Goal: Check status: Check status

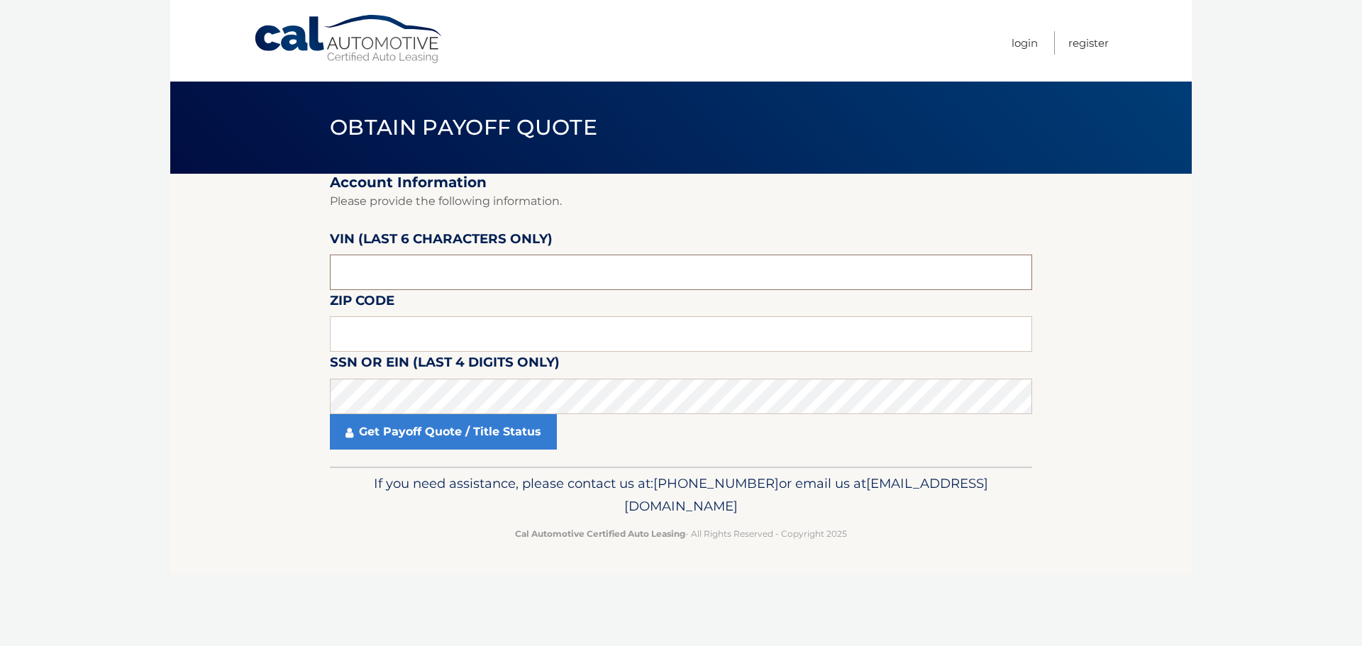
click at [438, 277] on input "text" at bounding box center [681, 272] width 702 height 35
type input "1*****"
type input "180817"
type input "18944"
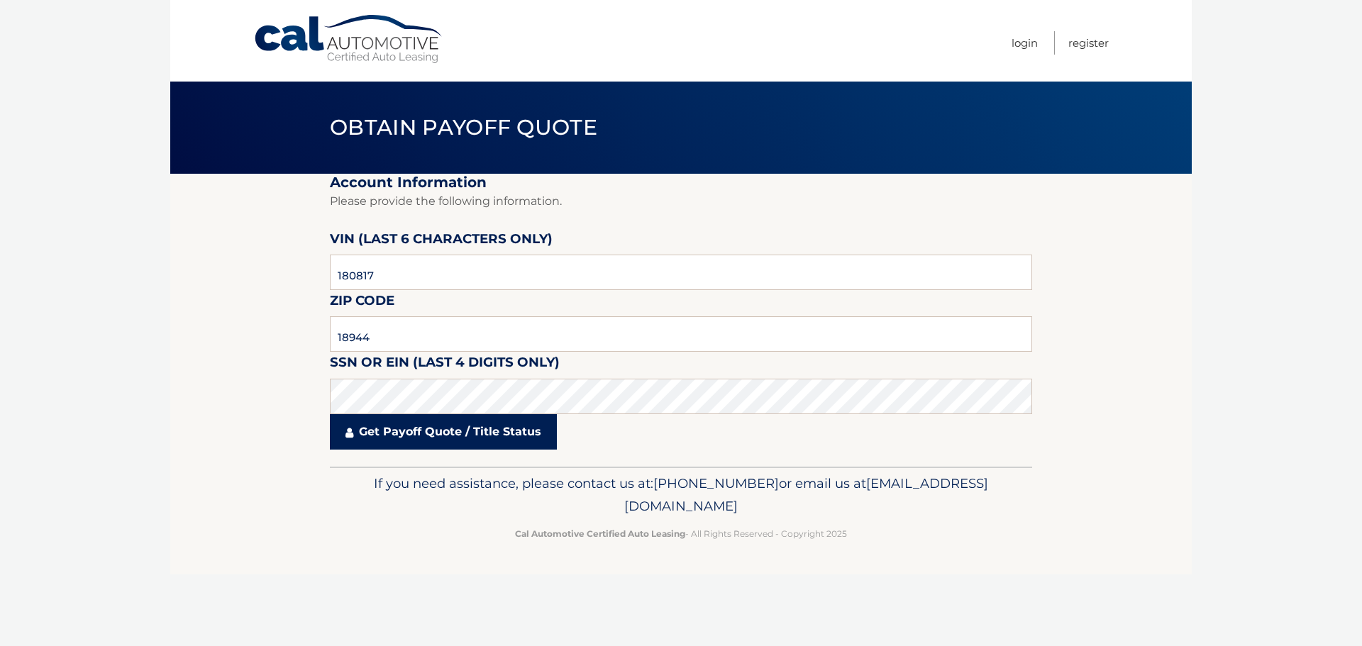
click at [475, 438] on link "Get Payoff Quote / Title Status" at bounding box center [443, 431] width 227 height 35
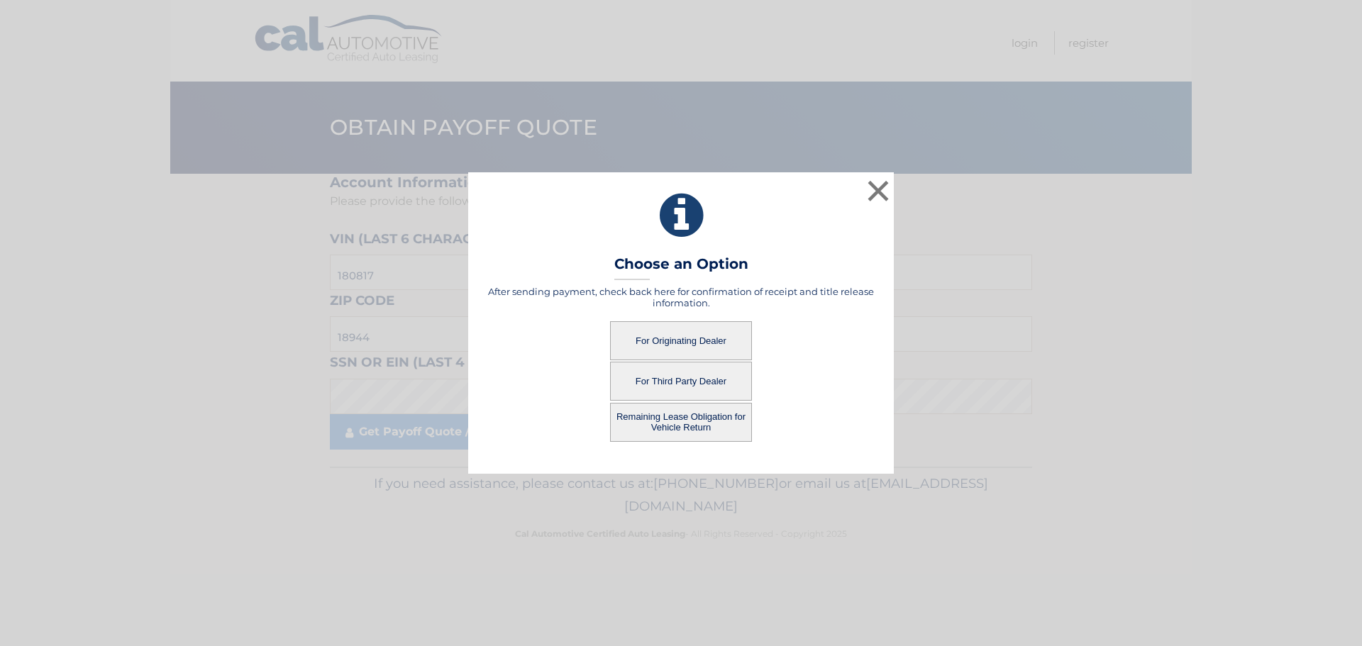
click at [638, 351] on button "For Originating Dealer" at bounding box center [681, 340] width 142 height 39
click at [664, 340] on button "For Originating Dealer" at bounding box center [681, 340] width 142 height 39
